Goal: Task Accomplishment & Management: Manage account settings

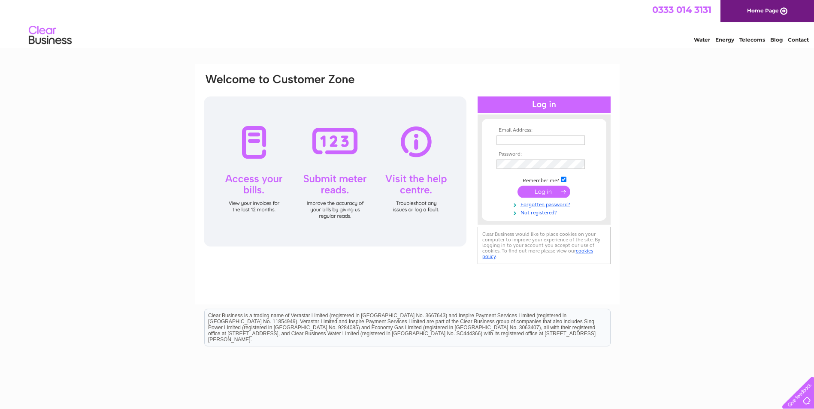
type input "admin@whlpd.com"
click at [533, 190] on input "submit" at bounding box center [543, 192] width 53 height 12
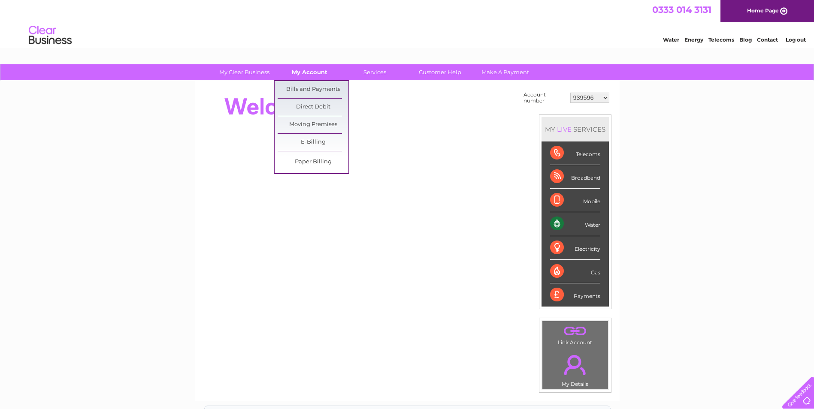
click at [306, 72] on link "My Account" at bounding box center [309, 72] width 71 height 16
click at [302, 84] on link "Bills and Payments" at bounding box center [313, 89] width 71 height 17
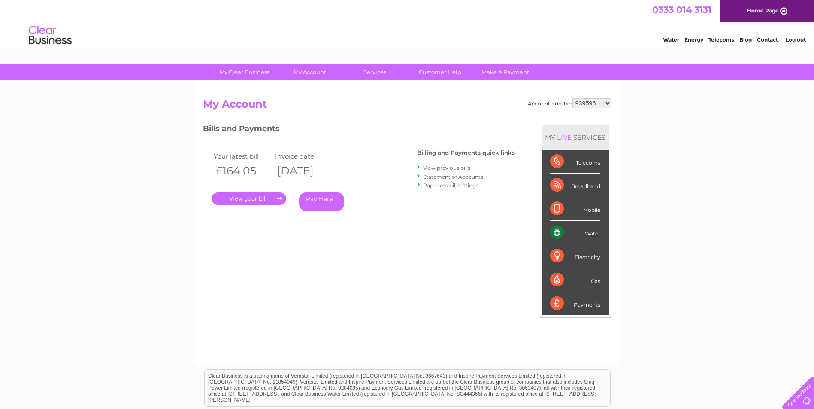
click at [264, 194] on link "." at bounding box center [249, 199] width 75 height 12
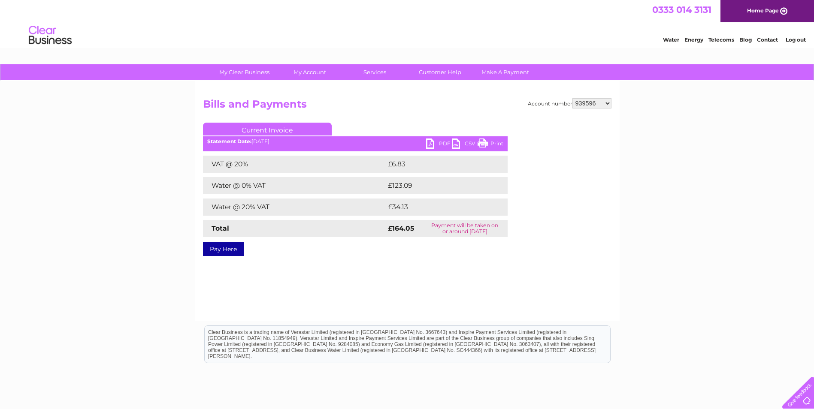
click at [447, 142] on link "PDF" at bounding box center [439, 145] width 26 height 12
